Goal: Find specific page/section: Find specific page/section

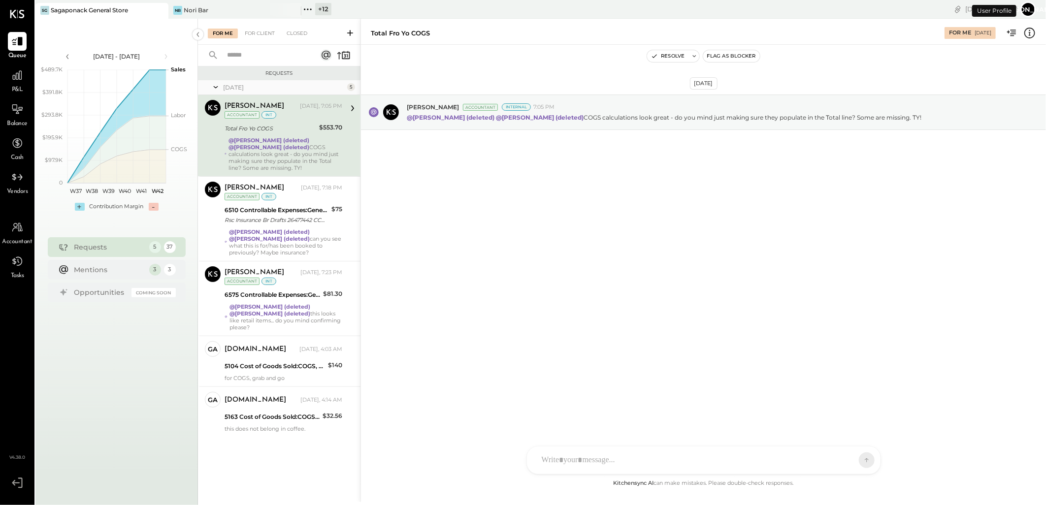
click at [319, 8] on div "+ 12" at bounding box center [323, 9] width 16 height 12
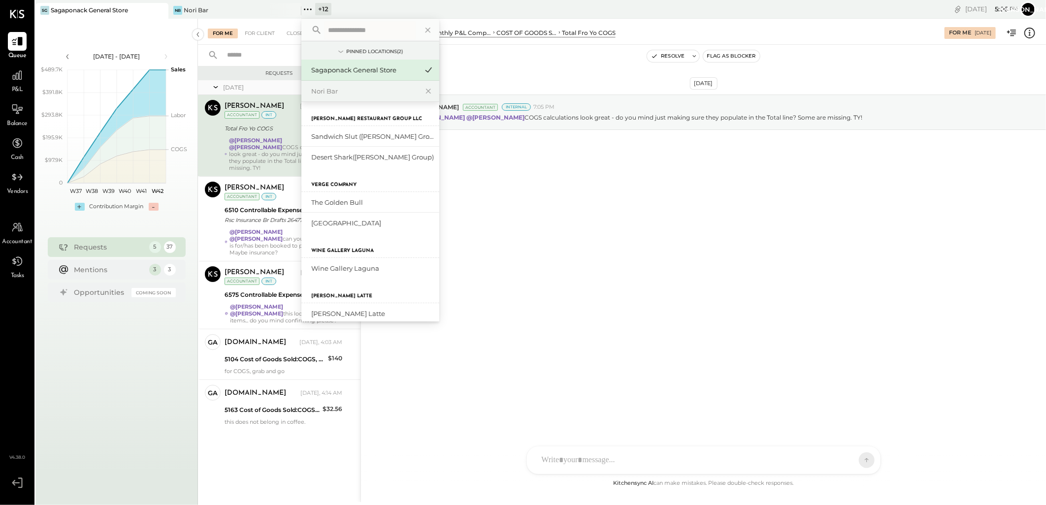
scroll to position [228, 0]
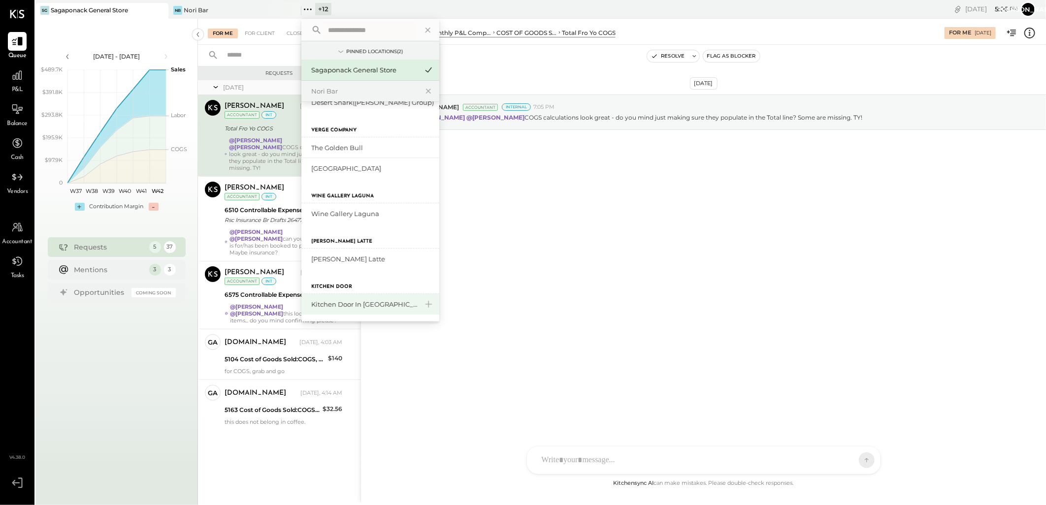
click at [354, 306] on div "Kitchen Door in [GEOGRAPHIC_DATA]" at bounding box center [364, 304] width 106 height 9
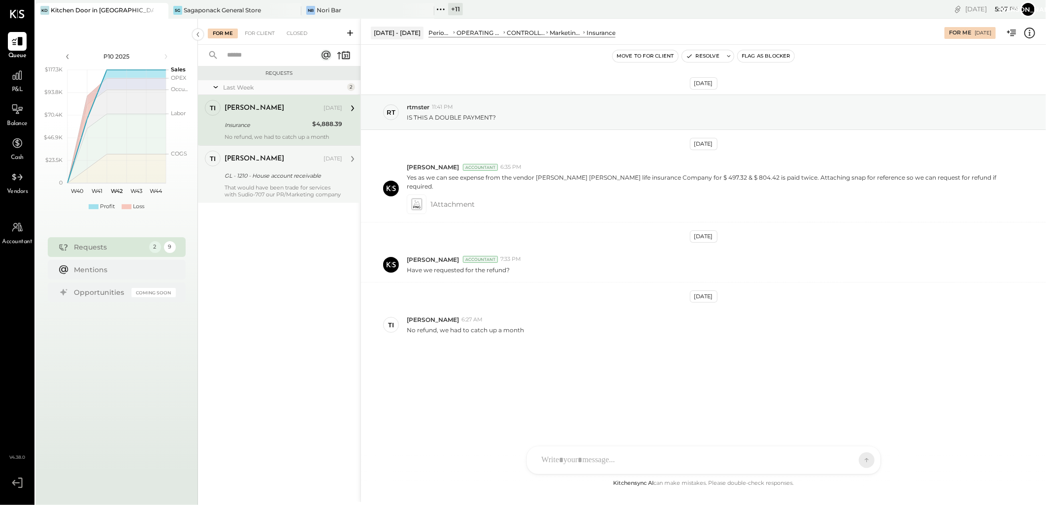
click at [287, 170] on div "GL - 1210 - House account receivable" at bounding box center [282, 176] width 115 height 12
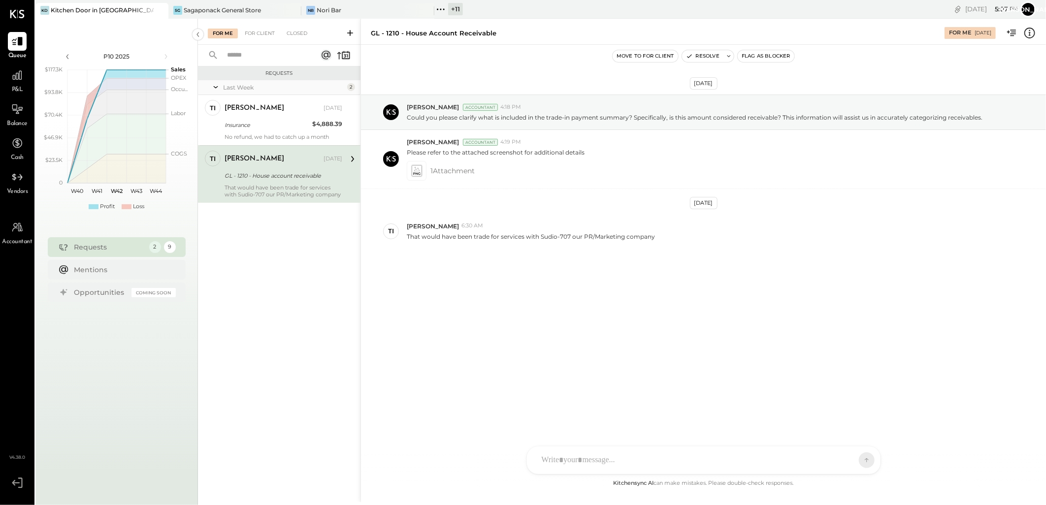
click at [220, 86] on icon at bounding box center [216, 87] width 10 height 25
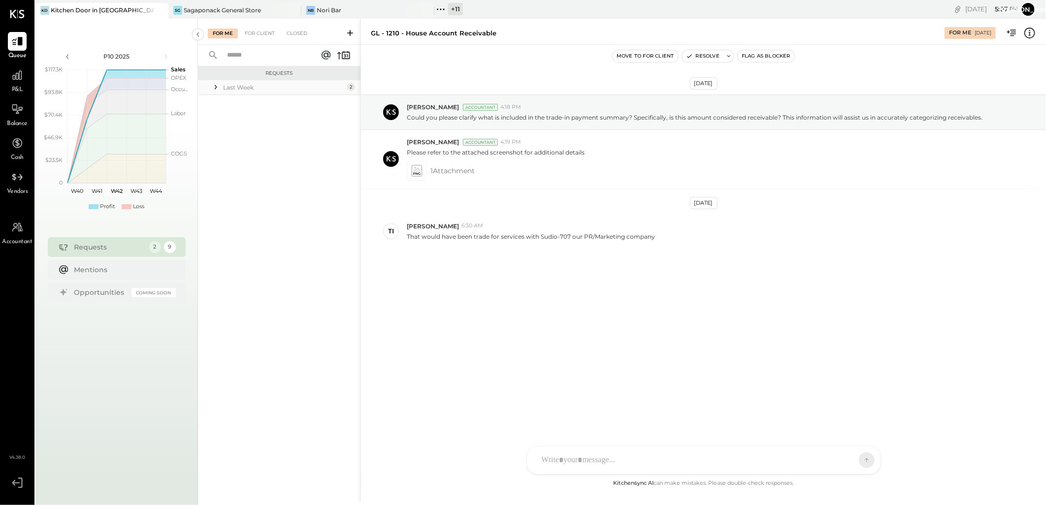
click at [220, 86] on icon at bounding box center [216, 87] width 10 height 10
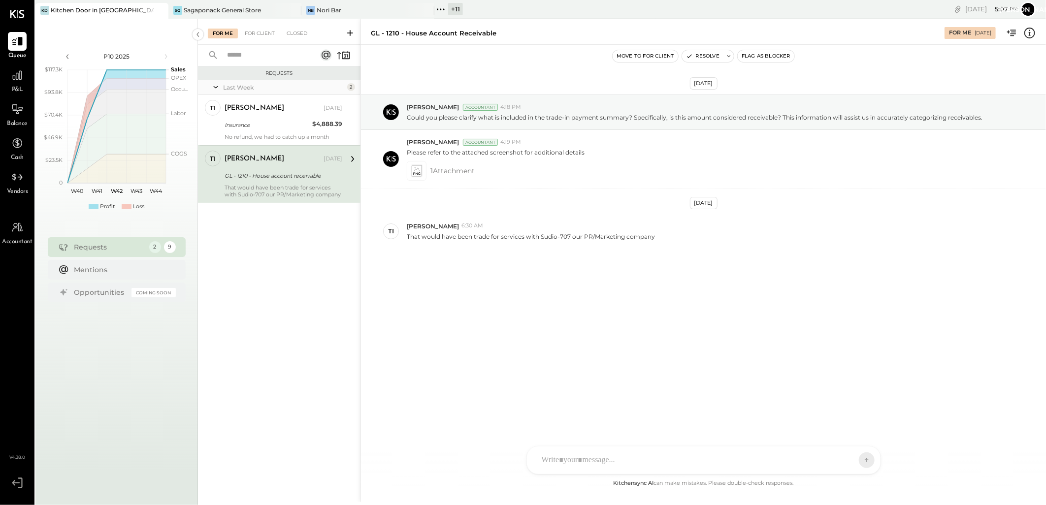
click at [458, 11] on div "+ 11" at bounding box center [455, 9] width 15 height 12
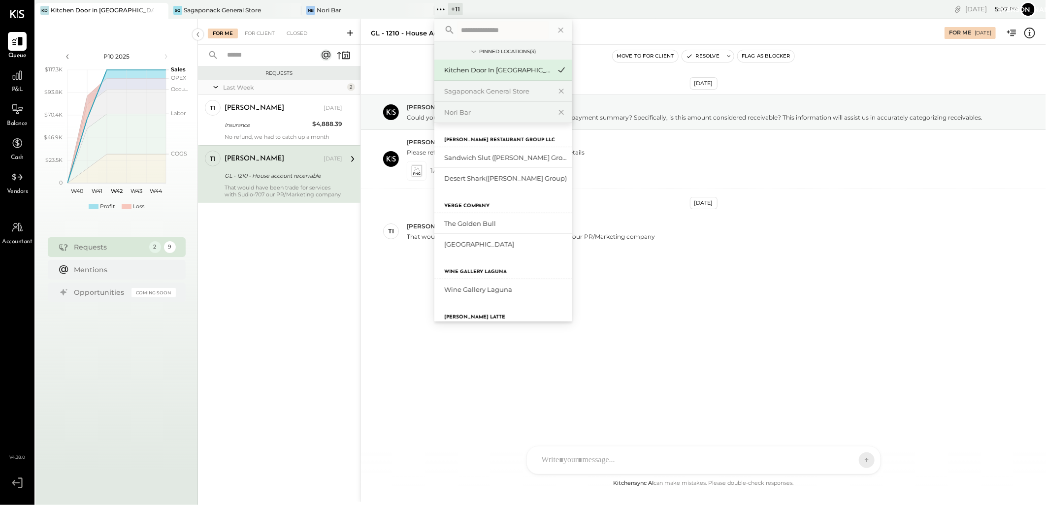
scroll to position [204, 0]
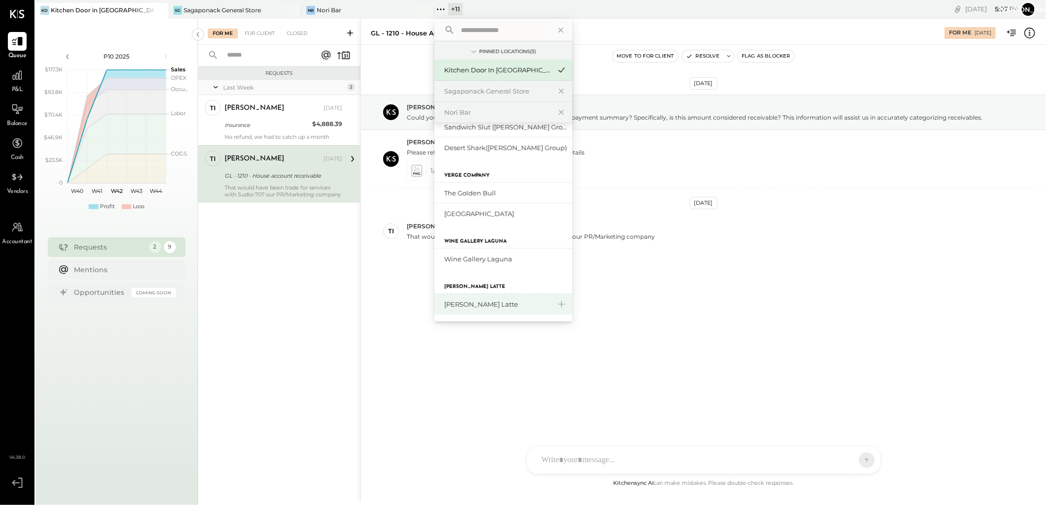
click at [476, 304] on div "[PERSON_NAME] Latte" at bounding box center [497, 304] width 106 height 9
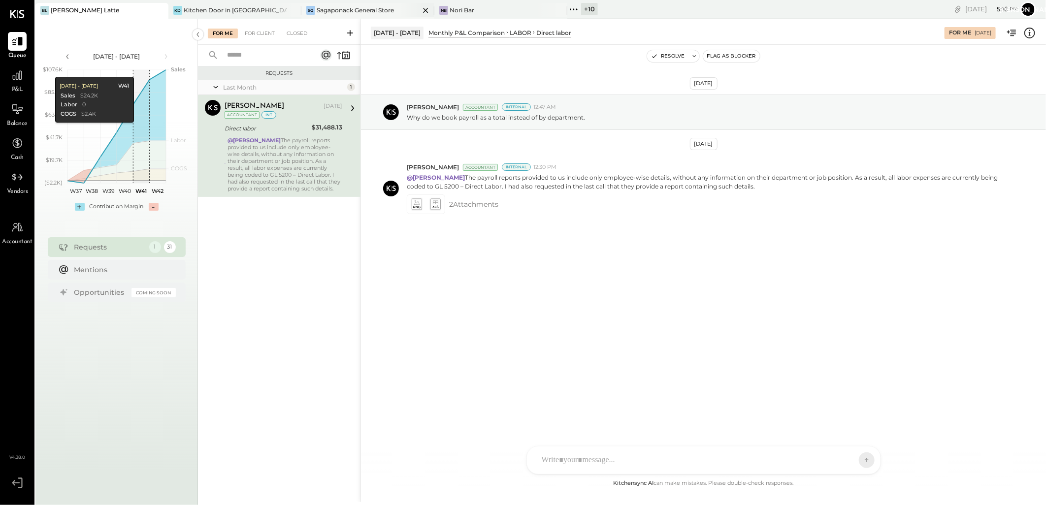
click at [376, 10] on div "Sagaponack General Store" at bounding box center [355, 10] width 77 height 8
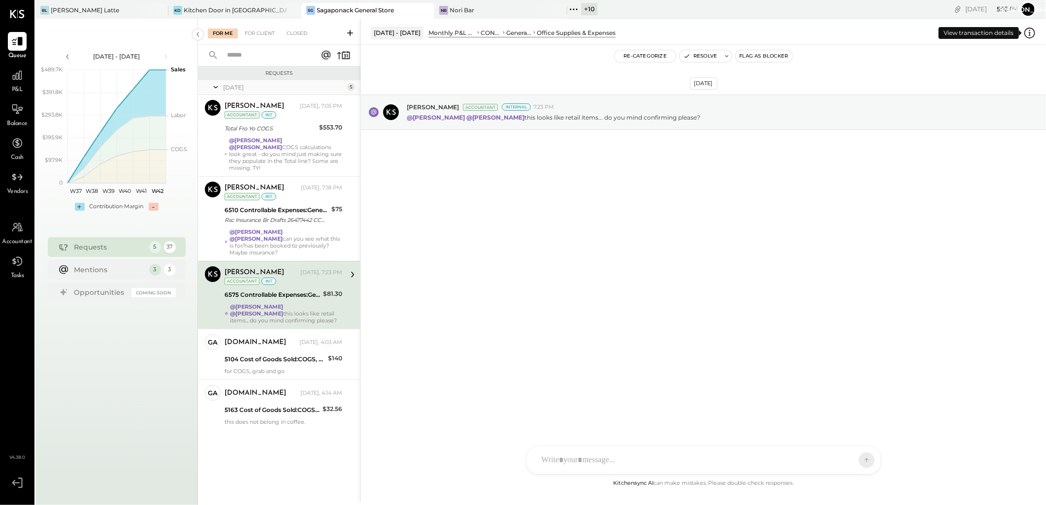
click at [1032, 29] on icon at bounding box center [1029, 33] width 11 height 11
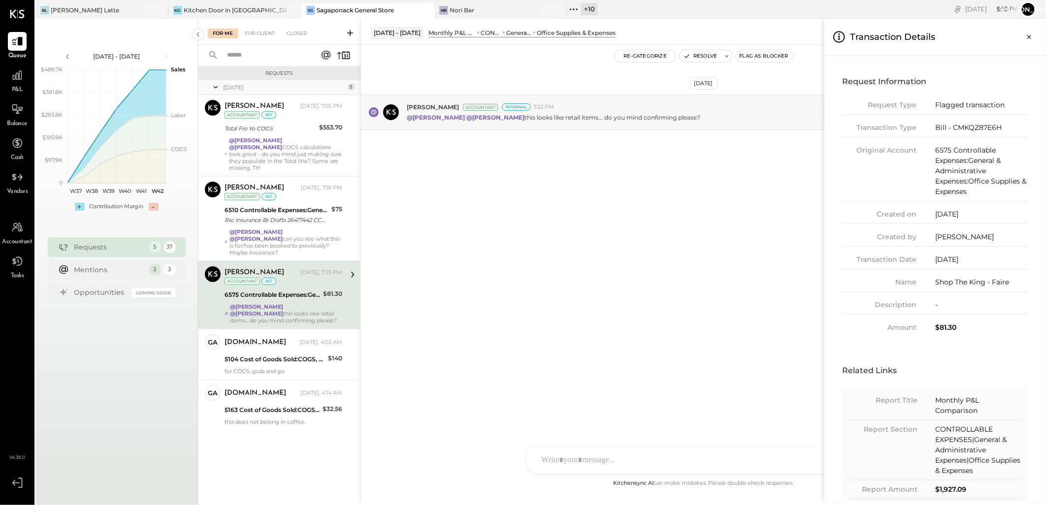
click at [958, 128] on div "Bill - CMKQZ87E6H" at bounding box center [981, 128] width 93 height 10
copy div "CMKQZ87E6H"
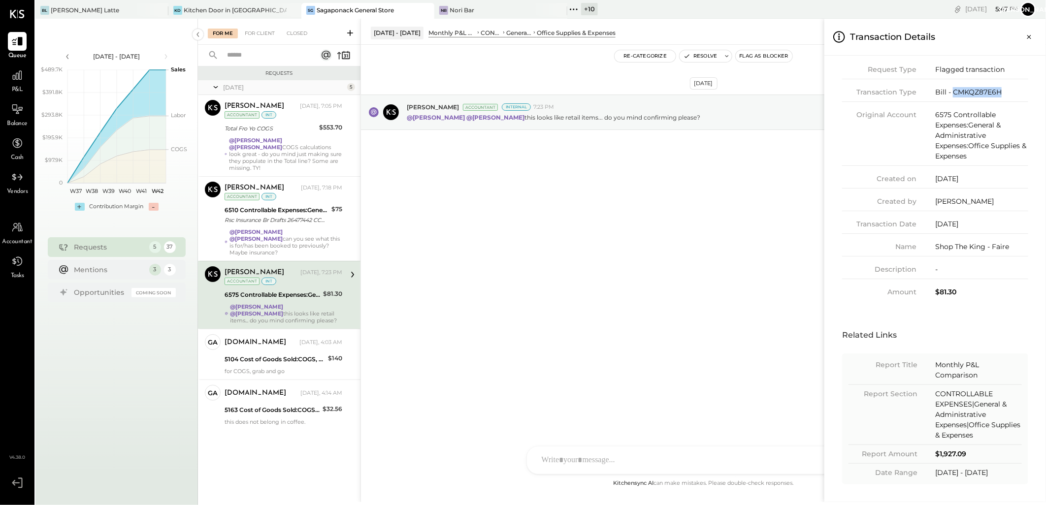
click at [963, 95] on div "Bill - CMKQZ87E6H" at bounding box center [981, 92] width 93 height 10
click at [85, 11] on div "[PERSON_NAME] Latte" at bounding box center [85, 10] width 68 height 8
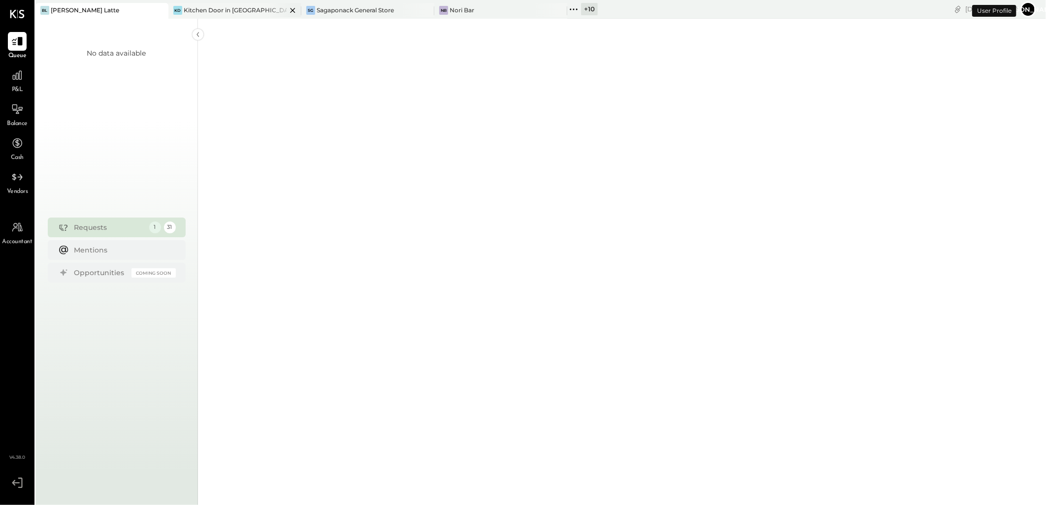
click at [201, 8] on div "Kitchen Door in [GEOGRAPHIC_DATA]" at bounding box center [235, 10] width 103 height 8
click at [346, 14] on div "Sagaponack General Store" at bounding box center [355, 10] width 77 height 8
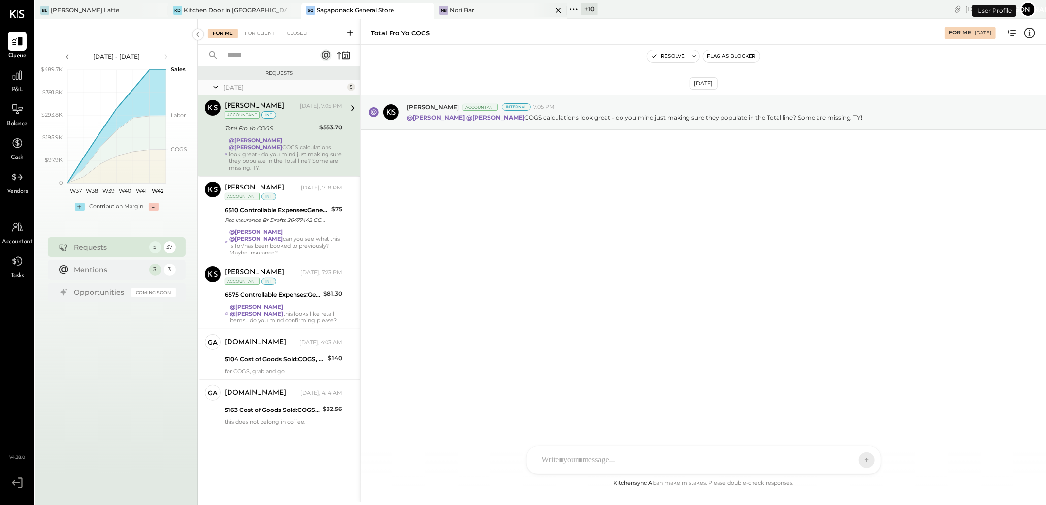
click at [466, 11] on div "Nori Bar" at bounding box center [462, 10] width 25 height 8
